Goal: Task Accomplishment & Management: Use online tool/utility

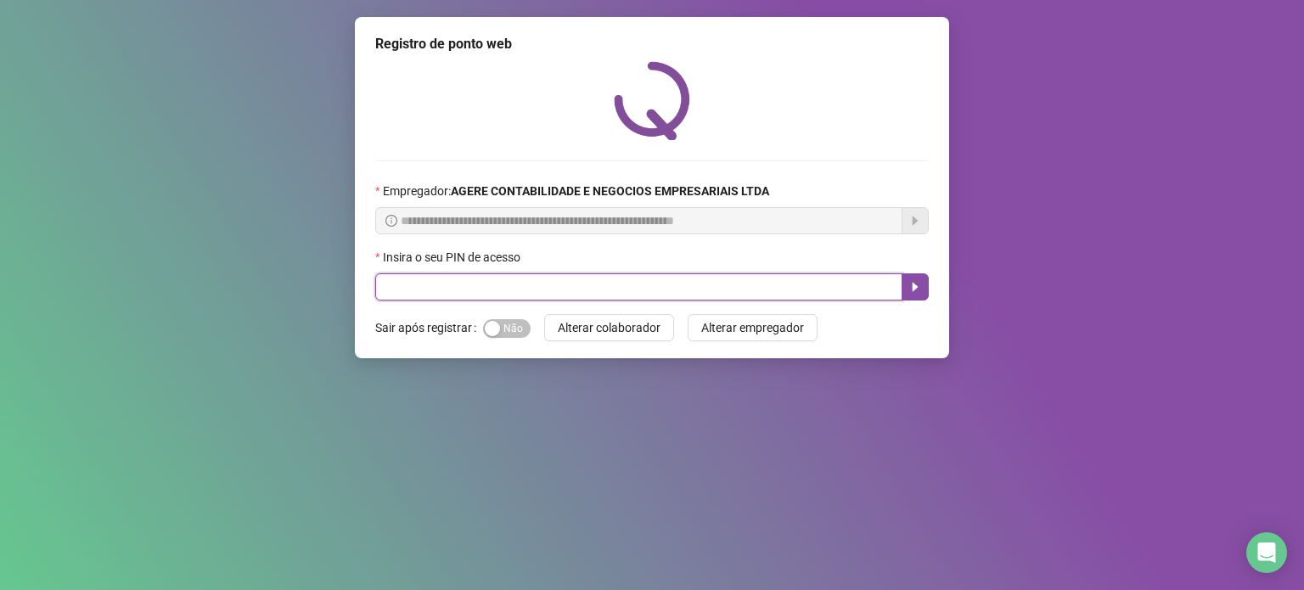
click at [524, 287] on input "text" at bounding box center [638, 286] width 527 height 27
type input "*****"
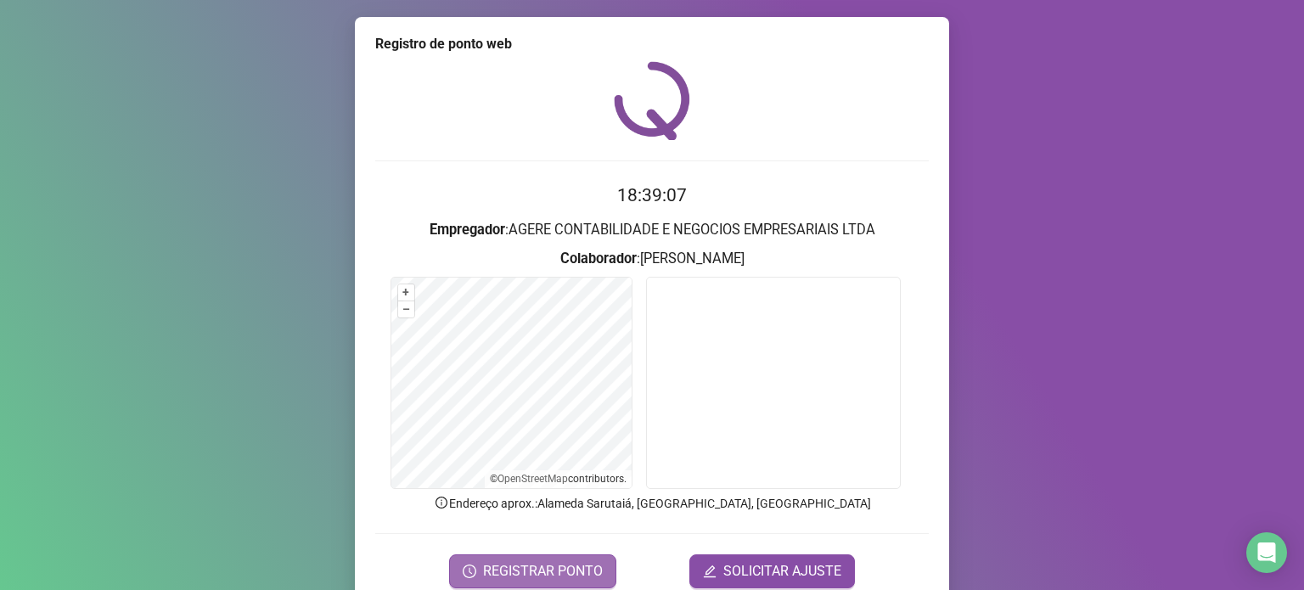
click at [533, 578] on span "REGISTRAR PONTO" at bounding box center [543, 571] width 120 height 20
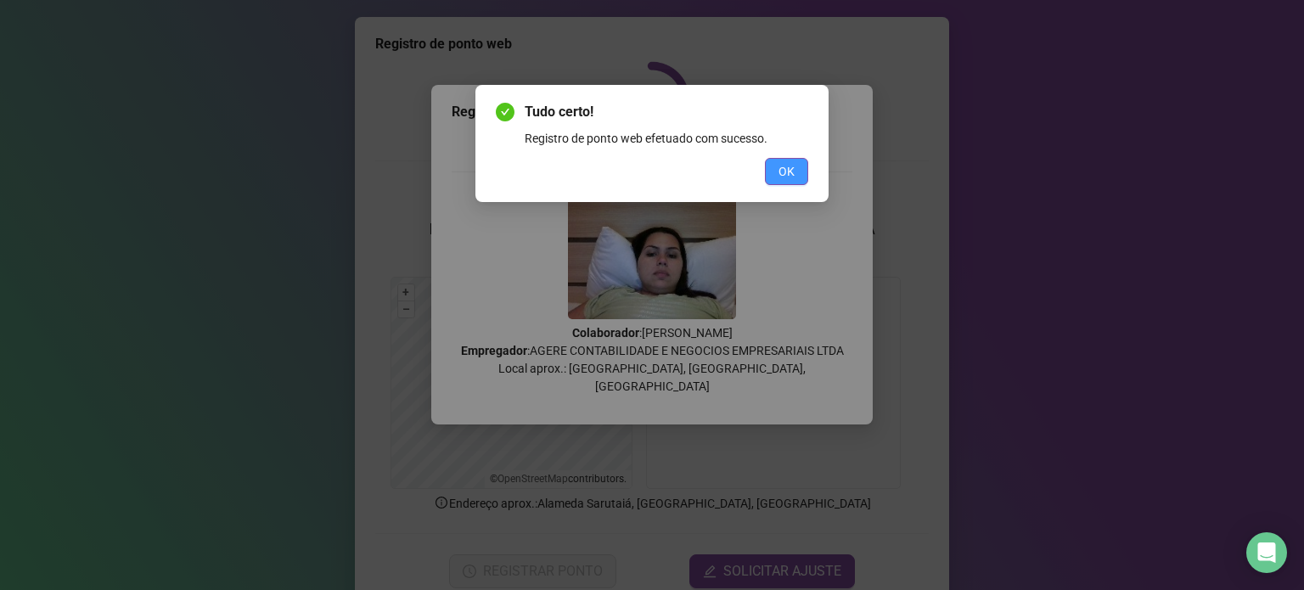
click at [781, 183] on button "OK" at bounding box center [786, 171] width 43 height 27
